Goal: Task Accomplishment & Management: Use online tool/utility

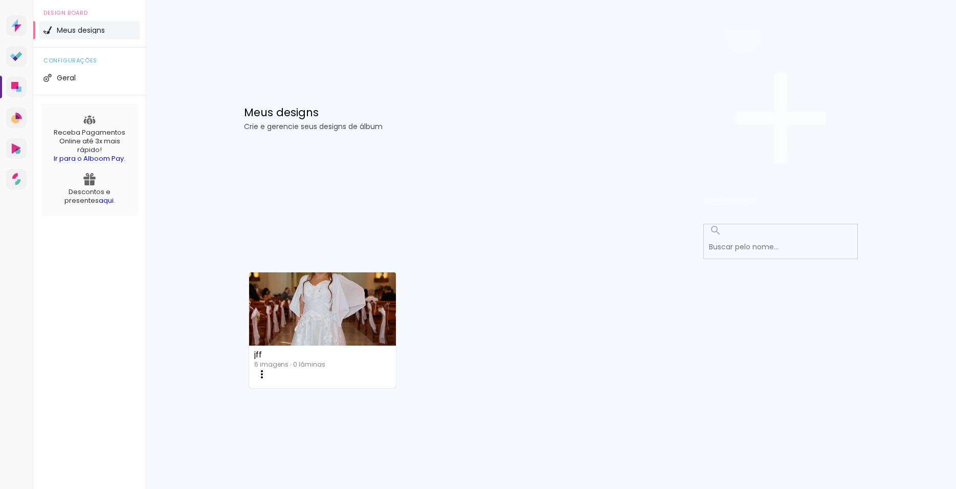
click at [758, 194] on span "Criar um design" at bounding box center [730, 199] width 53 height 10
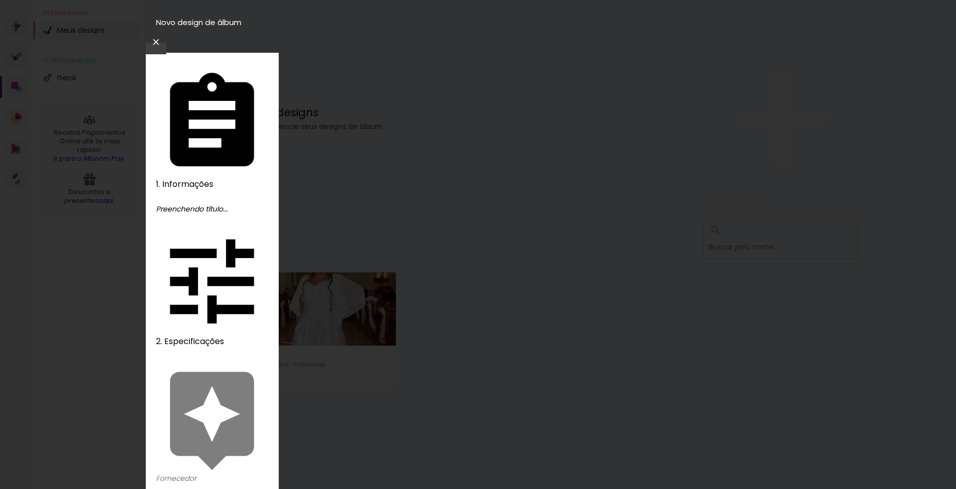
type input "teste"
type paper-input "teste"
click at [0, 0] on slot "Avançar" at bounding box center [0, 0] width 0 height 0
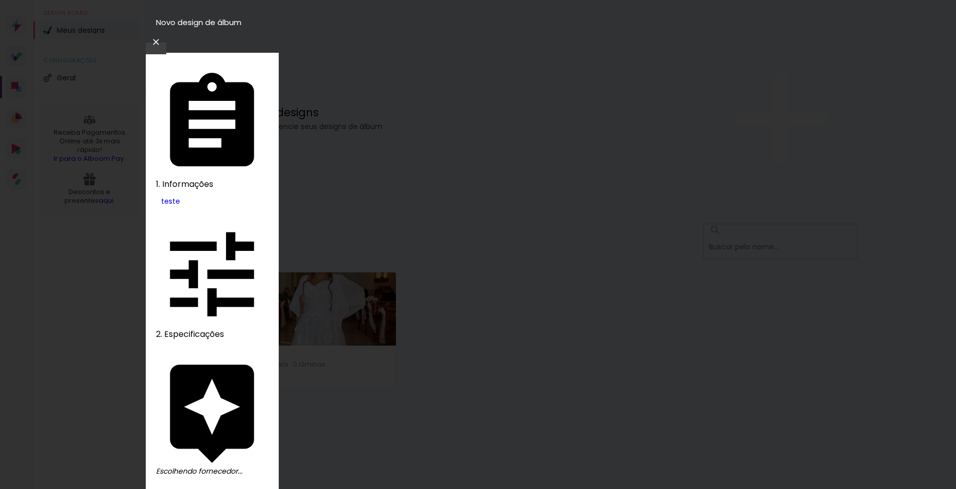
scroll to position [918, 0]
click at [0, 0] on slot "Avançar" at bounding box center [0, 0] width 0 height 0
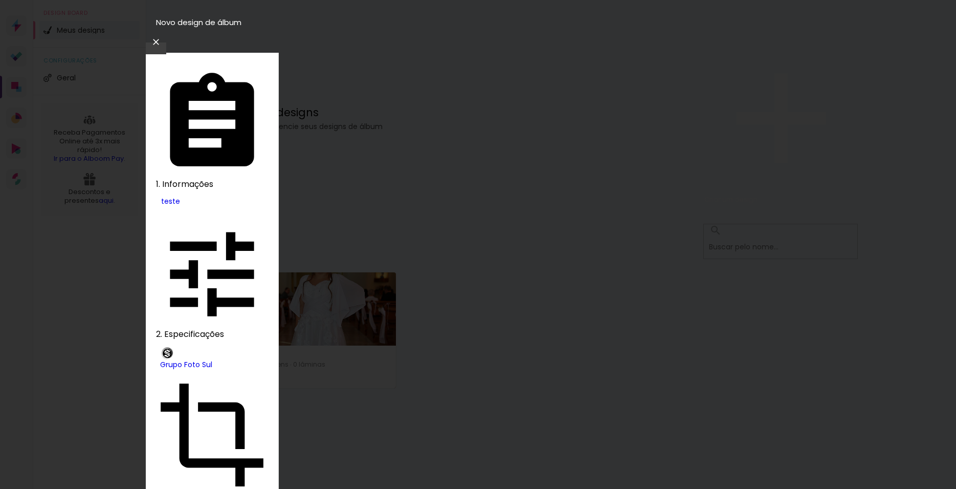
click at [0, 0] on slot "Avançar" at bounding box center [0, 0] width 0 height 0
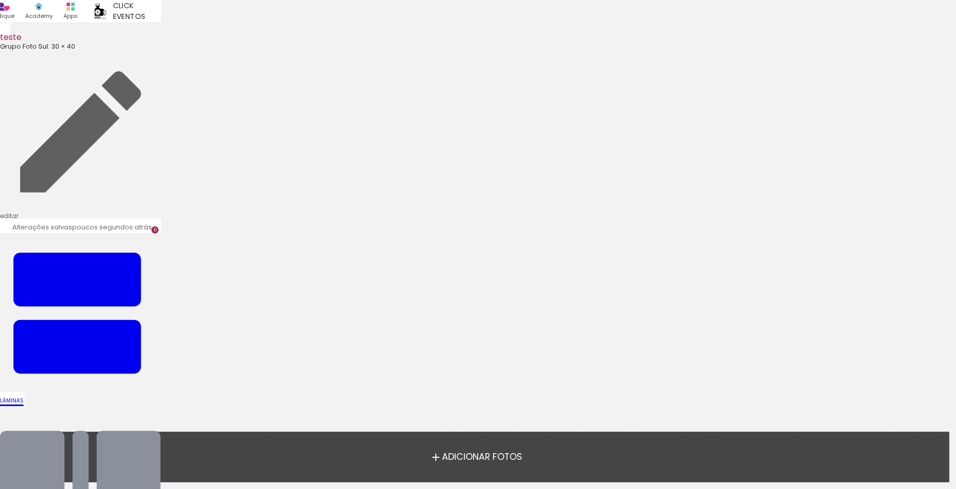
click at [473, 452] on span "Adicionar Fotos" at bounding box center [482, 456] width 80 height 9
click at [0, 0] on input "file" at bounding box center [0, 0] width 0 height 0
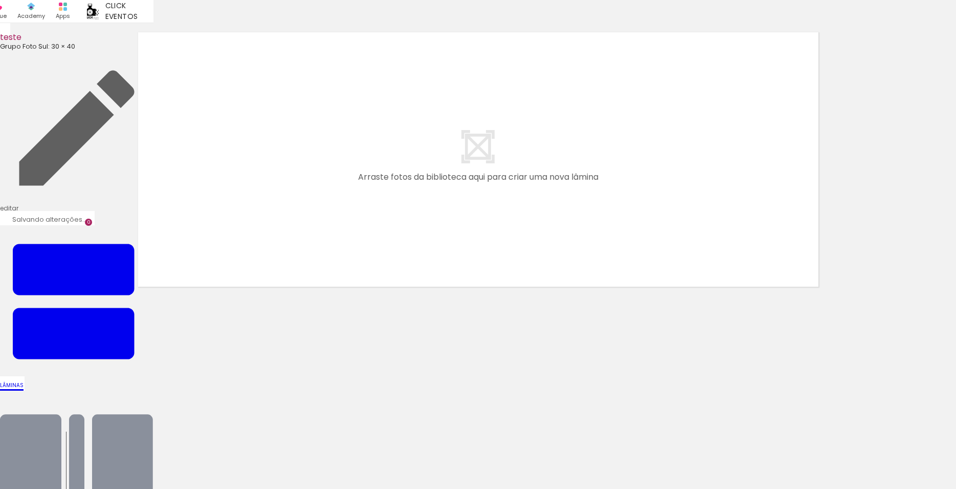
scroll to position [0, 3313]
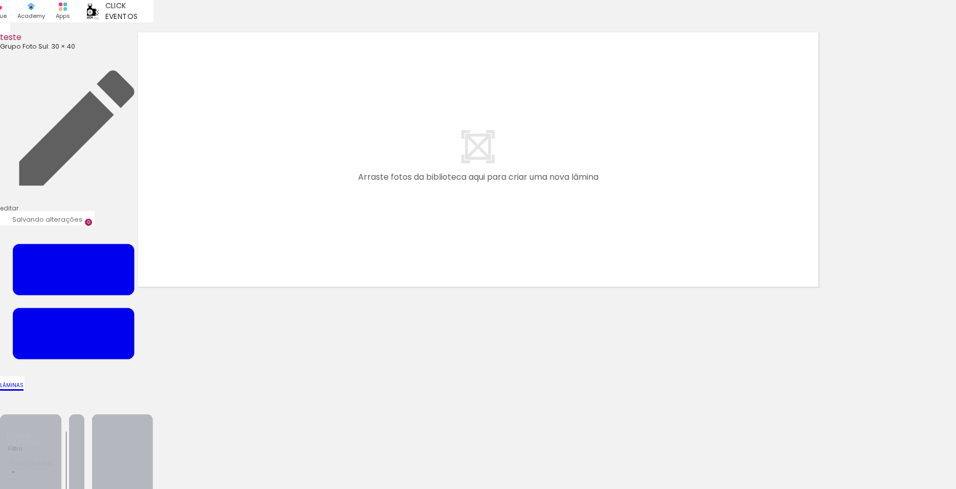
click at [153, 390] on iron-icon at bounding box center [76, 466] width 153 height 153
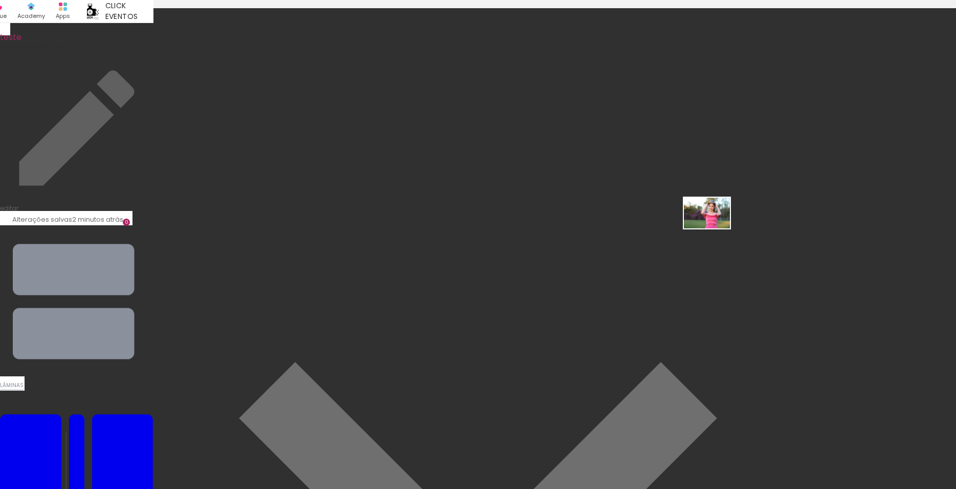
drag, startPoint x: 228, startPoint y: 449, endPoint x: 696, endPoint y: 239, distance: 512.6
click at [696, 239] on quentale-workspace at bounding box center [478, 244] width 956 height 489
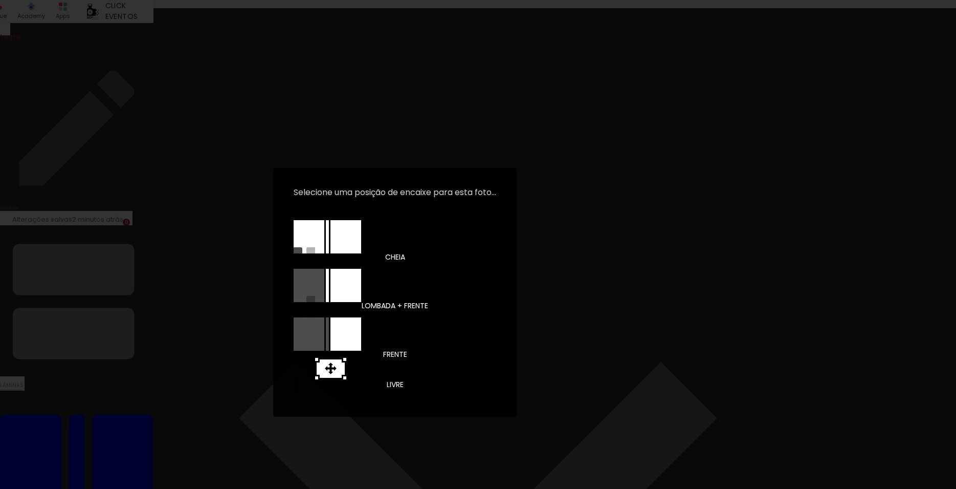
click at [349, 247] on div at bounding box center [345, 236] width 31 height 33
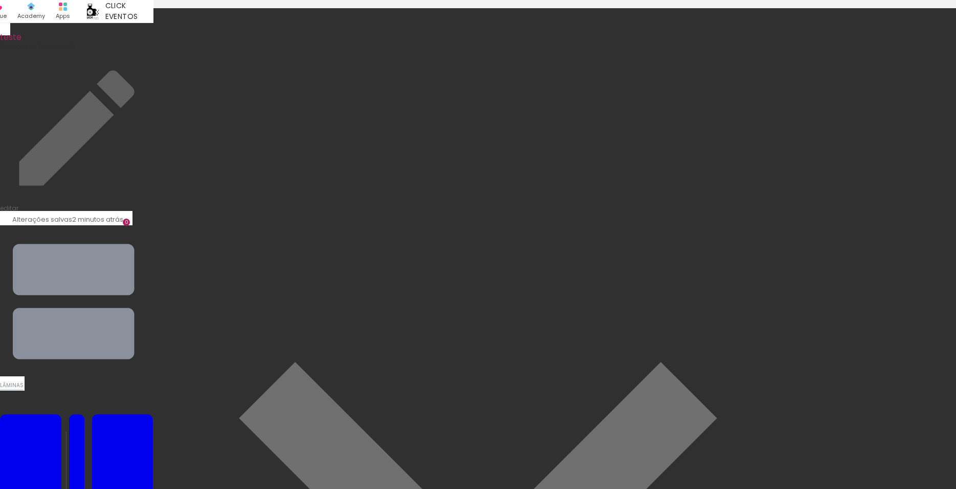
drag, startPoint x: 586, startPoint y: 236, endPoint x: 607, endPoint y: 323, distance: 89.3
drag, startPoint x: 597, startPoint y: 281, endPoint x: 680, endPoint y: 272, distance: 83.9
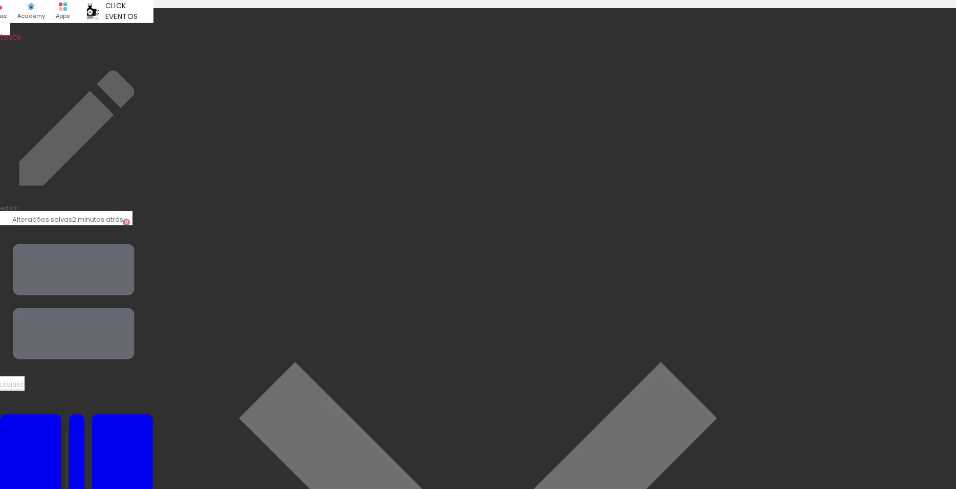
click at [153, 225] on iron-icon at bounding box center [76, 301] width 153 height 153
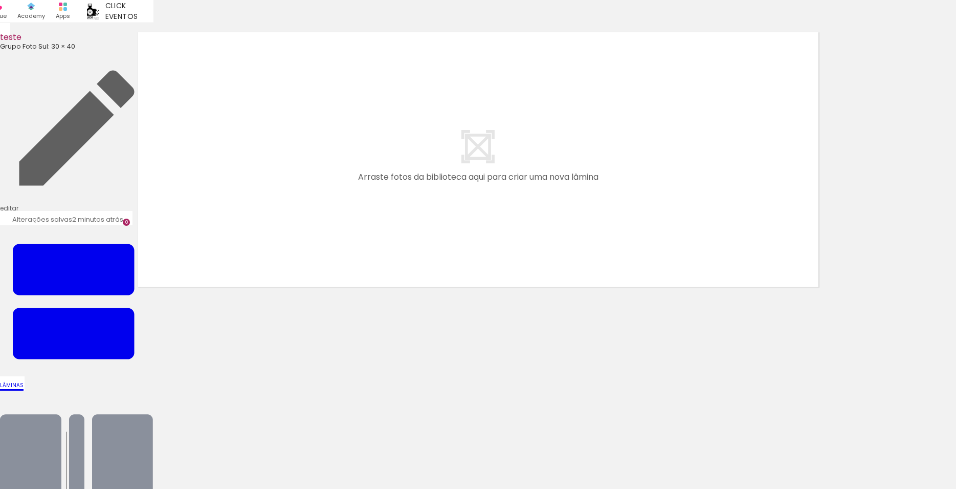
click at [0, 0] on input "file" at bounding box center [0, 0] width 0 height 0
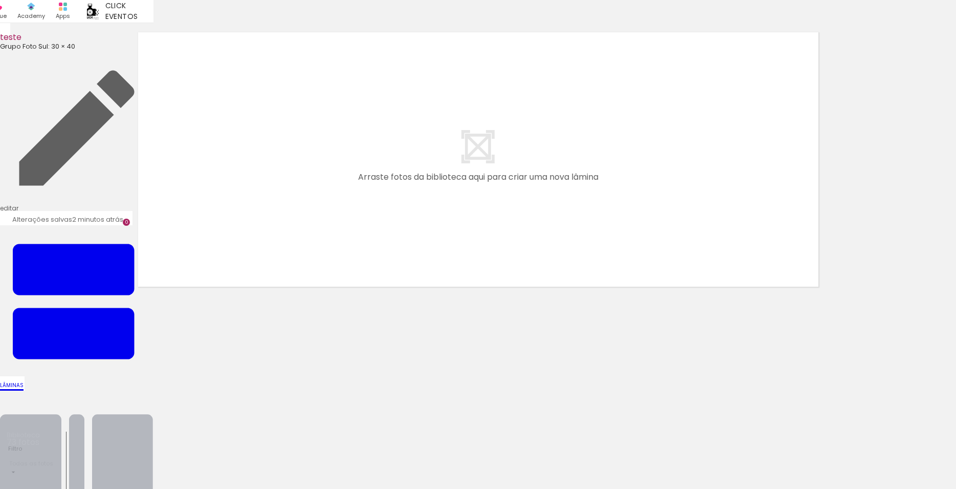
click at [153, 390] on iron-icon at bounding box center [76, 466] width 153 height 153
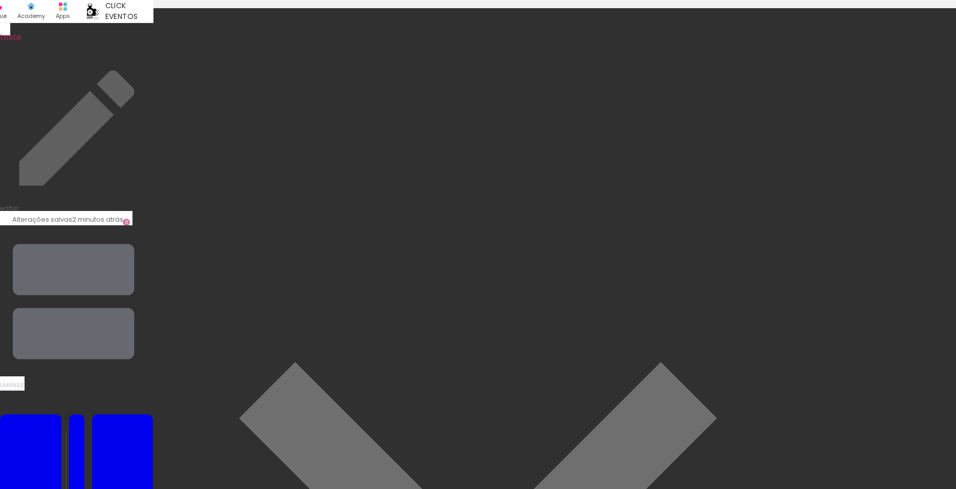
click at [153, 225] on iron-icon at bounding box center [76, 301] width 153 height 153
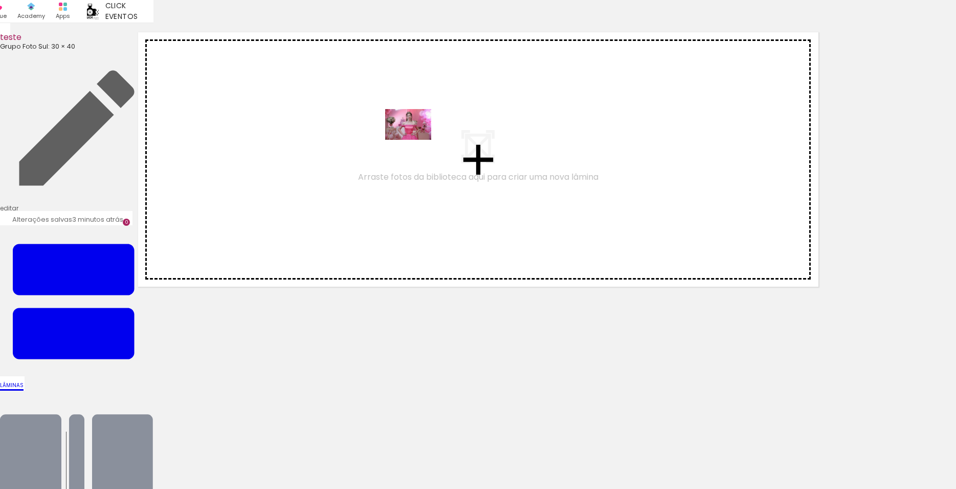
drag, startPoint x: 114, startPoint y: 457, endPoint x: 418, endPoint y: 137, distance: 441.4
click at [418, 137] on quentale-workspace at bounding box center [478, 244] width 956 height 489
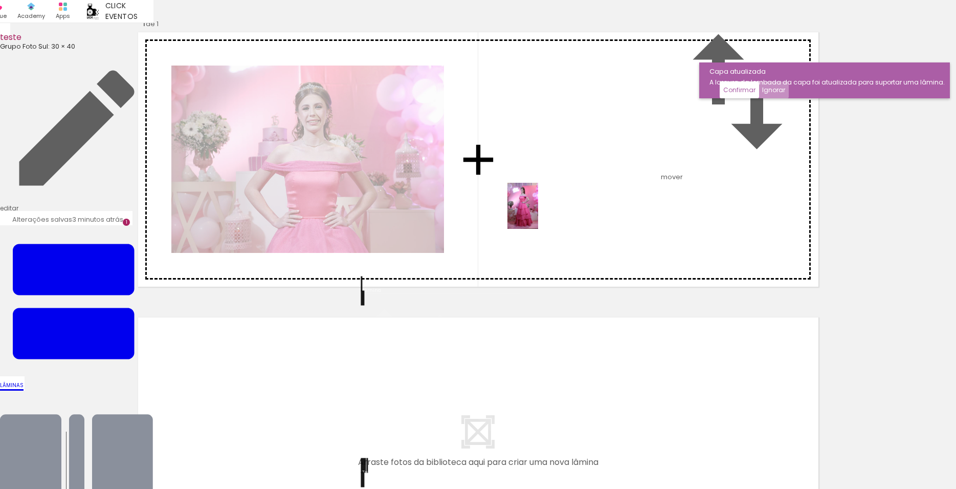
drag, startPoint x: 405, startPoint y: 317, endPoint x: 538, endPoint y: 213, distance: 168.4
click at [538, 213] on quentale-workspace at bounding box center [478, 244] width 956 height 489
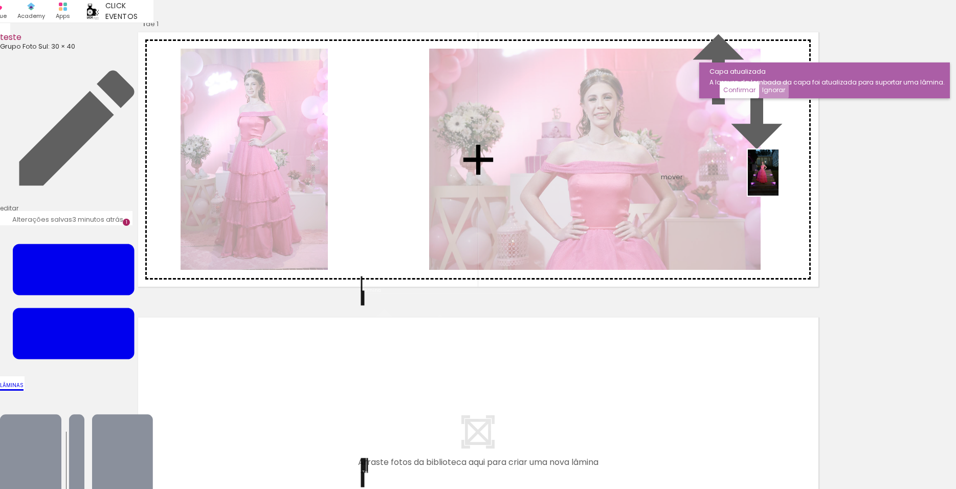
drag, startPoint x: 336, startPoint y: 464, endPoint x: 779, endPoint y: 180, distance: 526.2
click at [779, 180] on quentale-workspace at bounding box center [478, 244] width 956 height 489
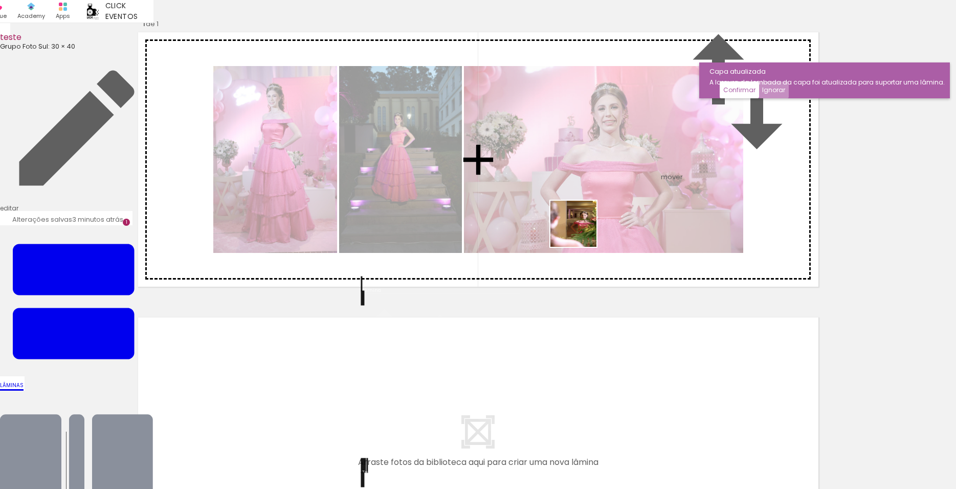
drag, startPoint x: 281, startPoint y: 468, endPoint x: 607, endPoint y: 203, distance: 420.3
click at [607, 203] on quentale-workspace at bounding box center [478, 244] width 956 height 489
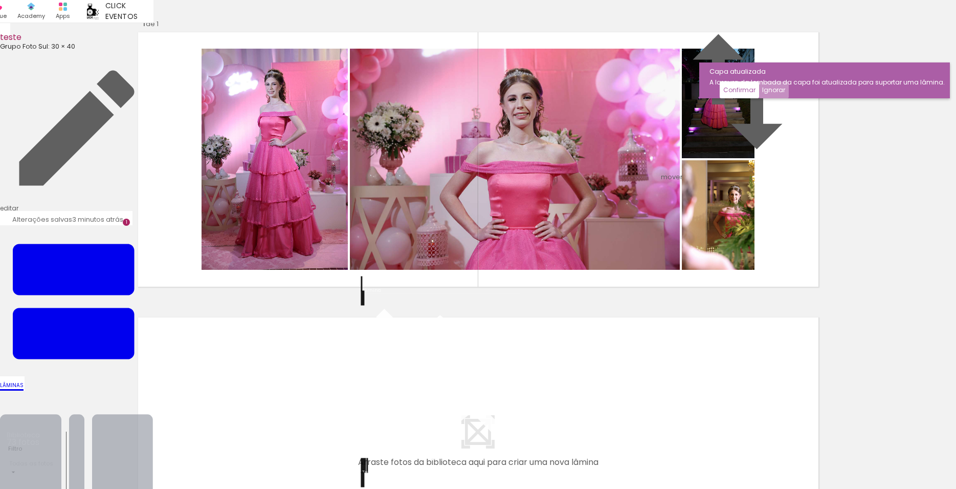
click at [153, 390] on iron-icon at bounding box center [76, 466] width 153 height 153
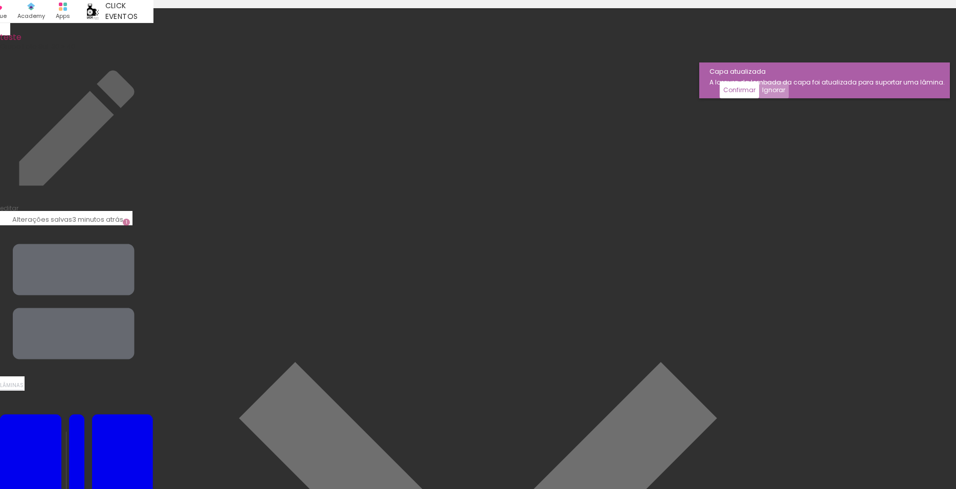
click at [153, 225] on iron-icon at bounding box center [76, 301] width 153 height 153
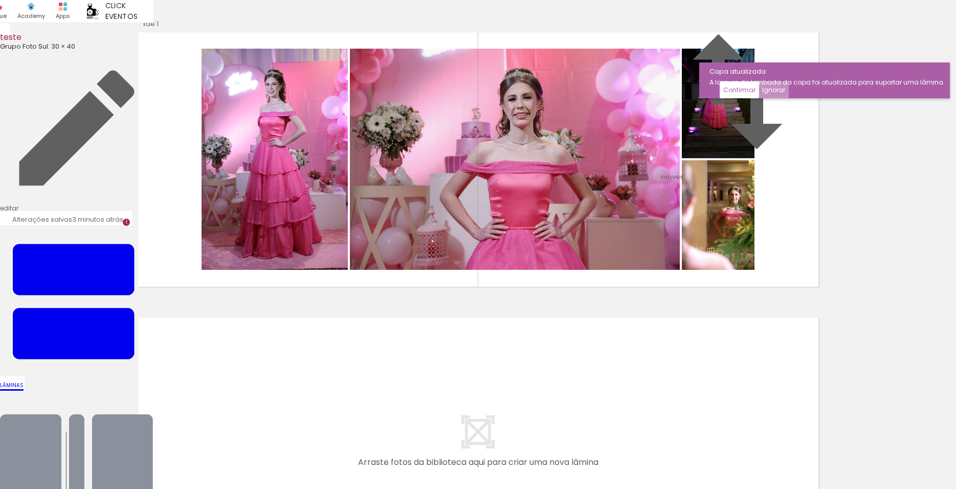
click at [0, 0] on slot "Ignorar" at bounding box center [0, 0] width 0 height 0
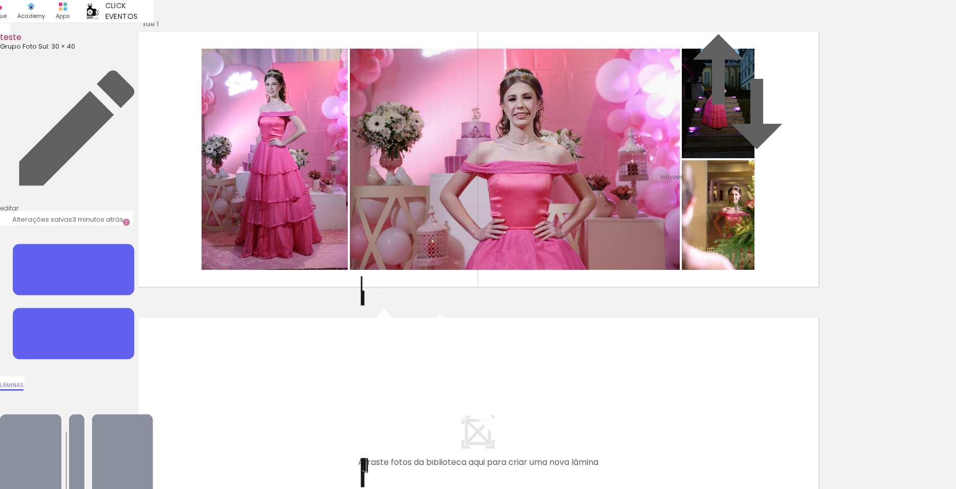
click at [153, 225] on paper-button "Lâminas 1" at bounding box center [76, 308] width 153 height 166
click at [130, 218] on span "1" at bounding box center [126, 221] width 7 height 7
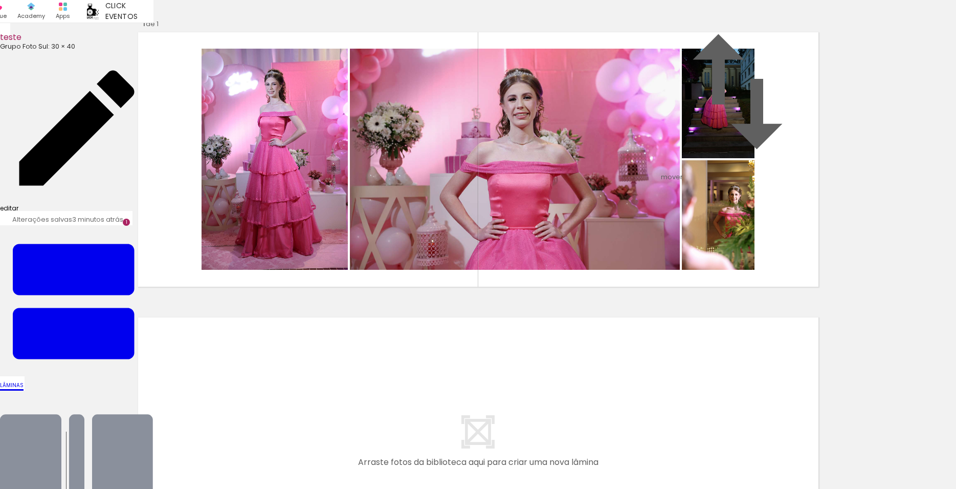
click at [98, 51] on iron-icon at bounding box center [76, 127] width 153 height 153
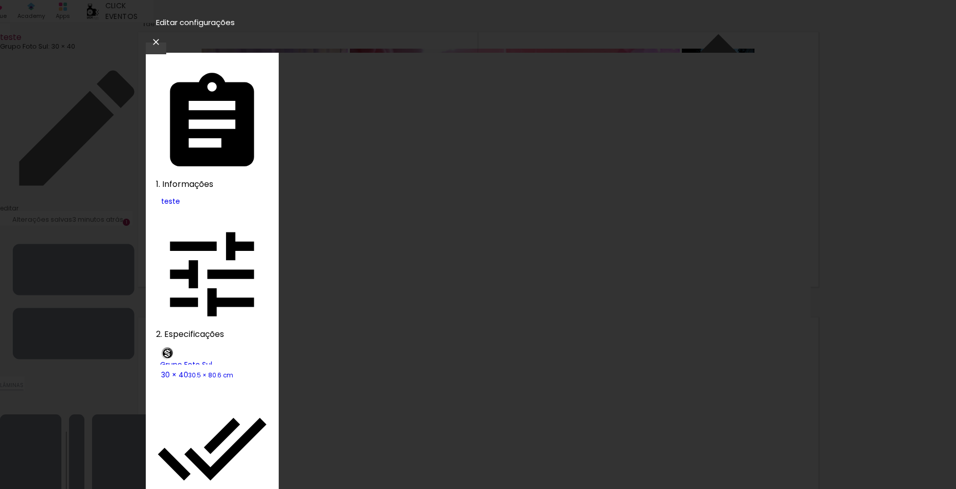
click at [811, 21] on iron-overlay-backdrop at bounding box center [478, 244] width 956 height 489
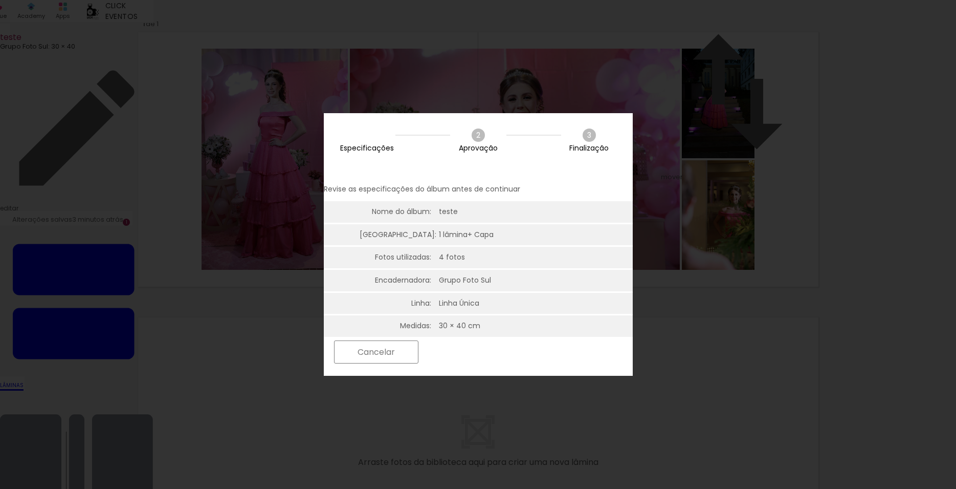
click at [0, 0] on slot "Próximo" at bounding box center [0, 0] width 0 height 0
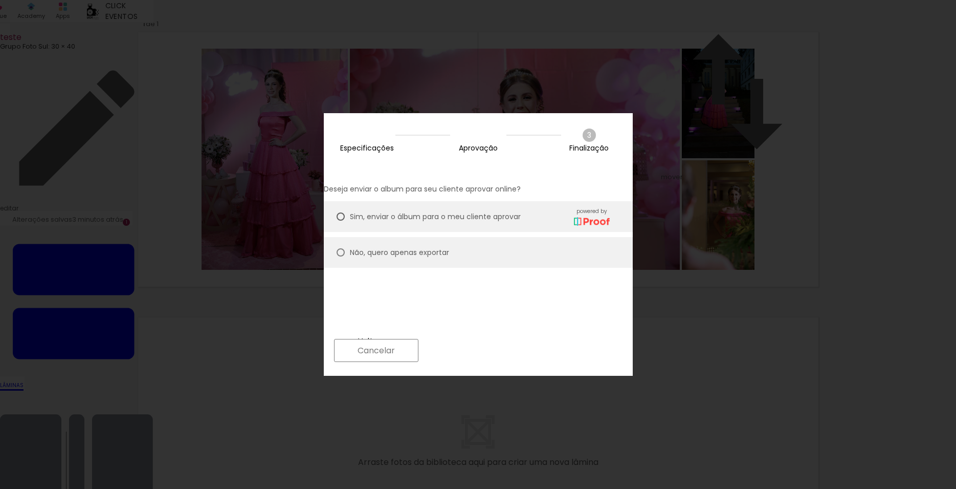
click at [0, 0] on slot "Próximo" at bounding box center [0, 0] width 0 height 0
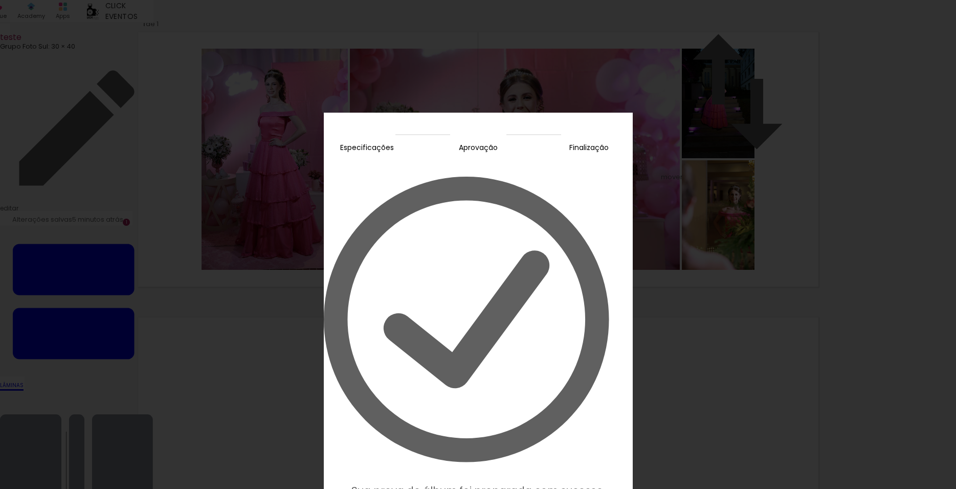
click at [0, 0] on slot "Editar prova" at bounding box center [0, 0] width 0 height 0
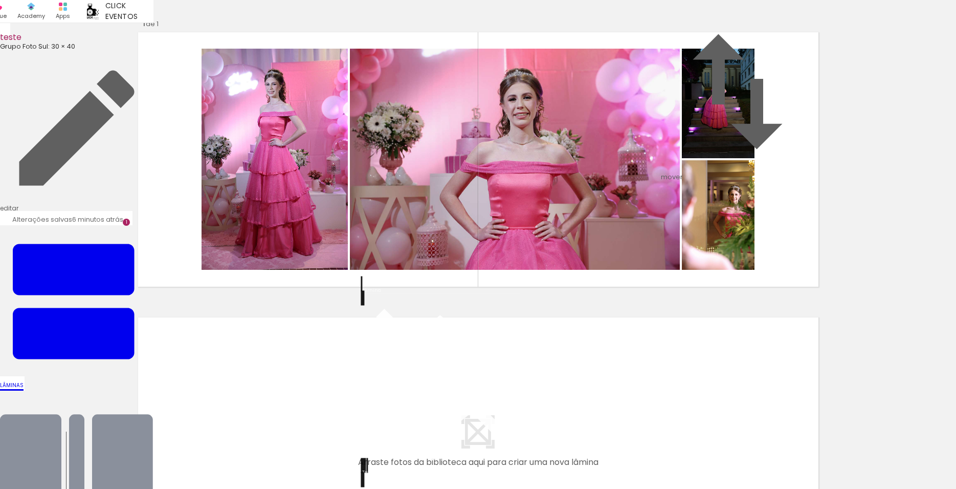
click at [683, 172] on span "mover" at bounding box center [672, 177] width 22 height 10
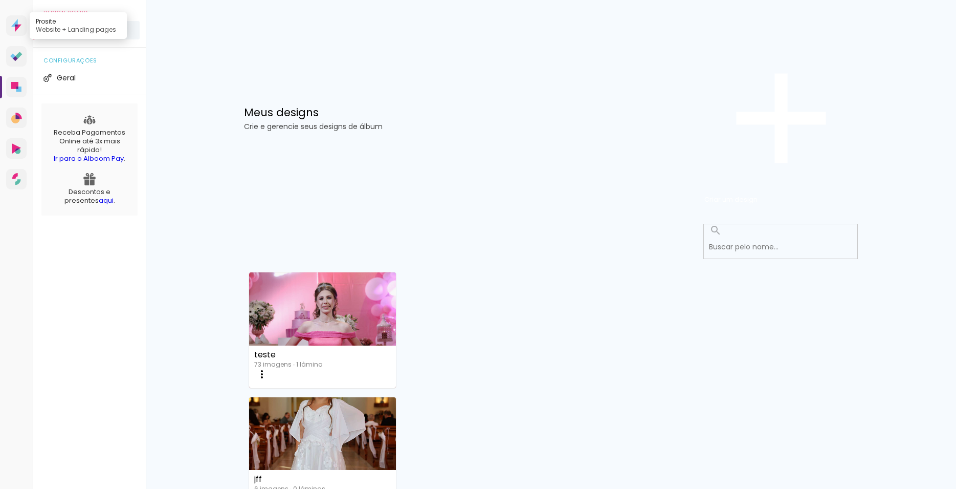
click at [20, 32] on icon at bounding box center [16, 25] width 10 height 13
